Goal: Check status: Check status

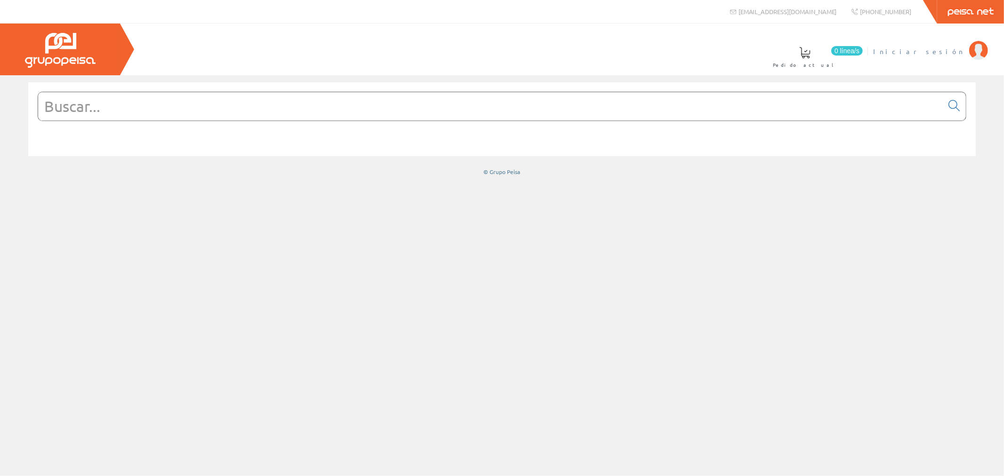
click at [945, 47] on span "Iniciar sesión" at bounding box center [918, 51] width 91 height 9
click at [934, 50] on span "[PERSON_NAME]" at bounding box center [921, 51] width 86 height 9
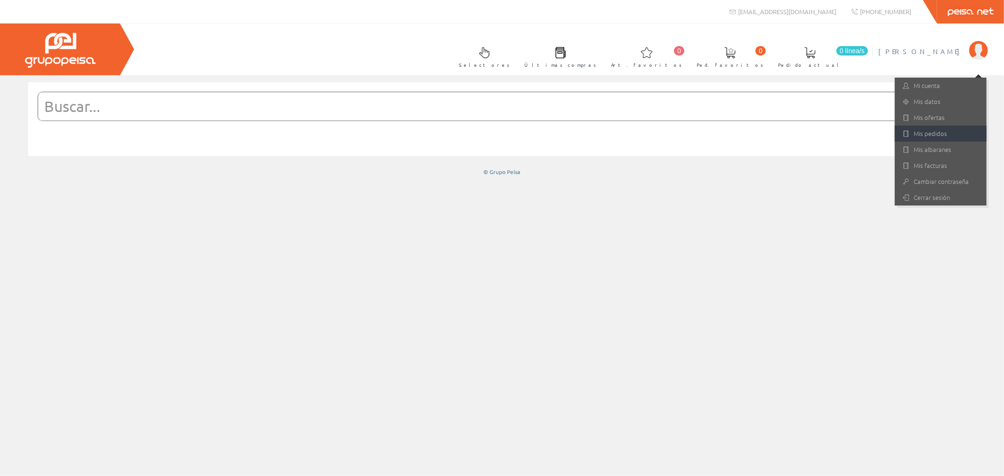
click at [924, 133] on link "Mis pedidos" at bounding box center [941, 134] width 92 height 16
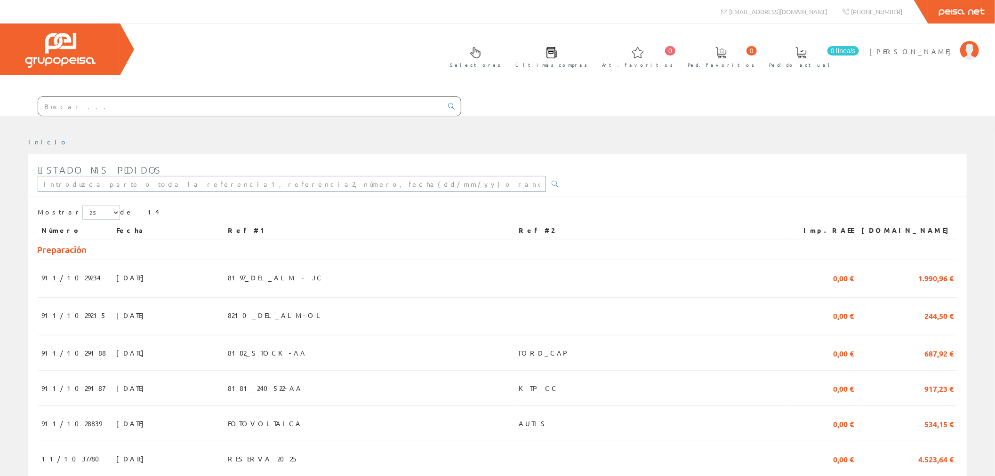
click at [117, 176] on input "text" at bounding box center [292, 184] width 508 height 16
paste input "8381"
type input "8381"
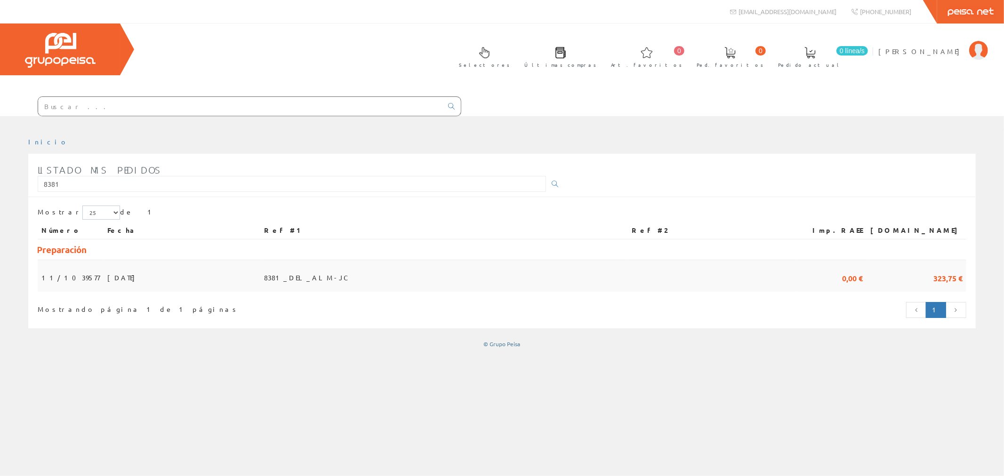
click at [350, 270] on span "8381_DEL_ALM-JC" at bounding box center [307, 278] width 86 height 16
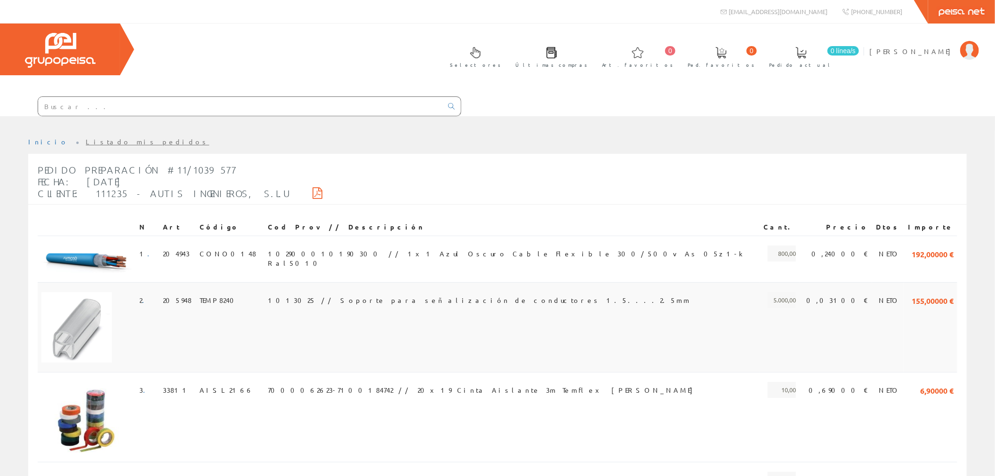
click at [580, 282] on td "1013025 // Soporte para señalización de conductores 1.5....2.5mm" at bounding box center [512, 327] width 496 height 90
